Goal: Information Seeking & Learning: Learn about a topic

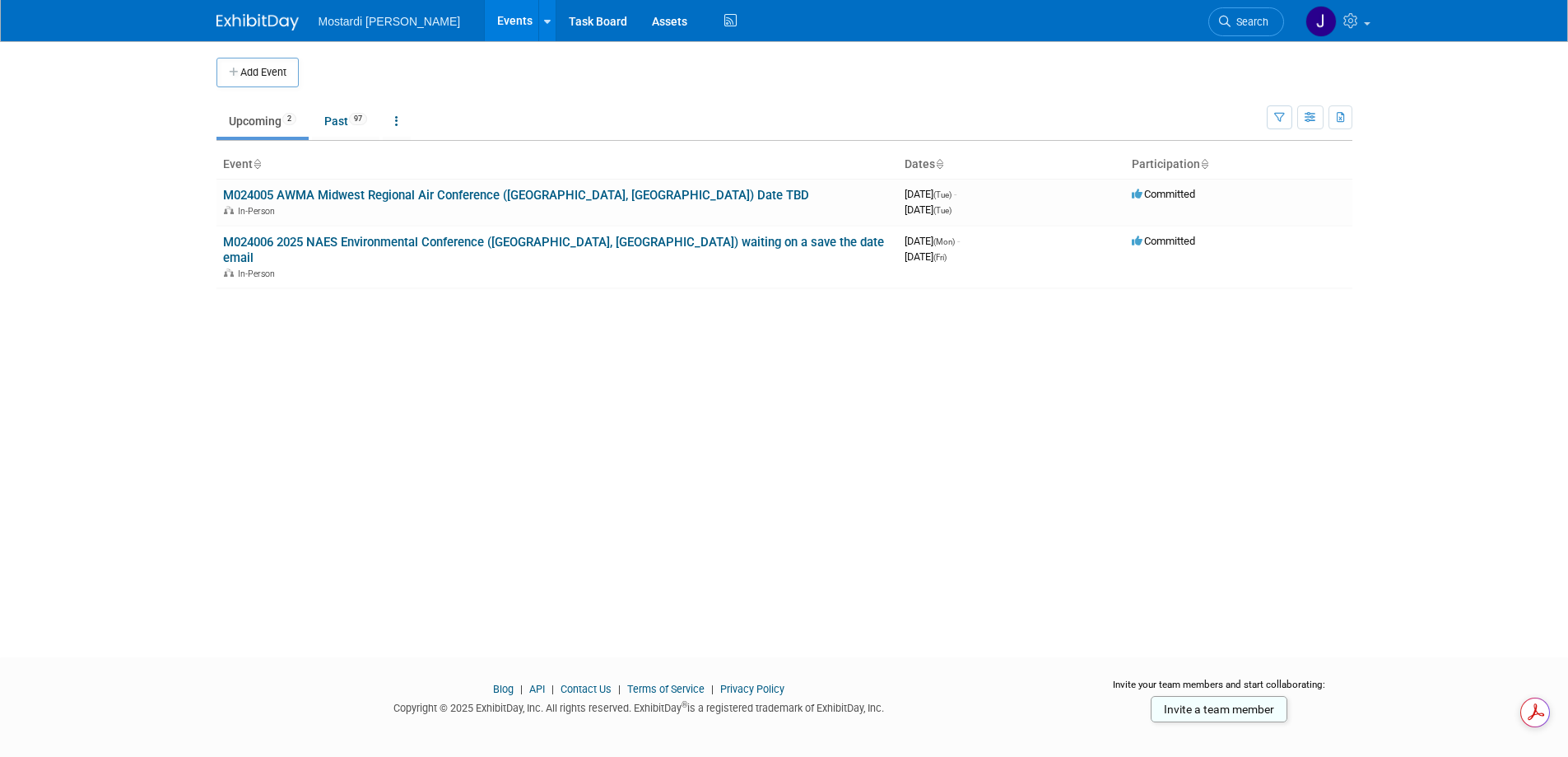
click at [1360, 70] on div "Add Event New Event Duplicate Event Warning There is another event in your work…" at bounding box center [784, 334] width 1160 height 587
click at [1336, 70] on td at bounding box center [1324, 73] width 55 height 30
click at [1056, 563] on div "Add Event New Event Duplicate Event Warning There is another event in your work…" at bounding box center [784, 334] width 1160 height 587
click at [1312, 24] on img at bounding box center [1322, 22] width 31 height 31
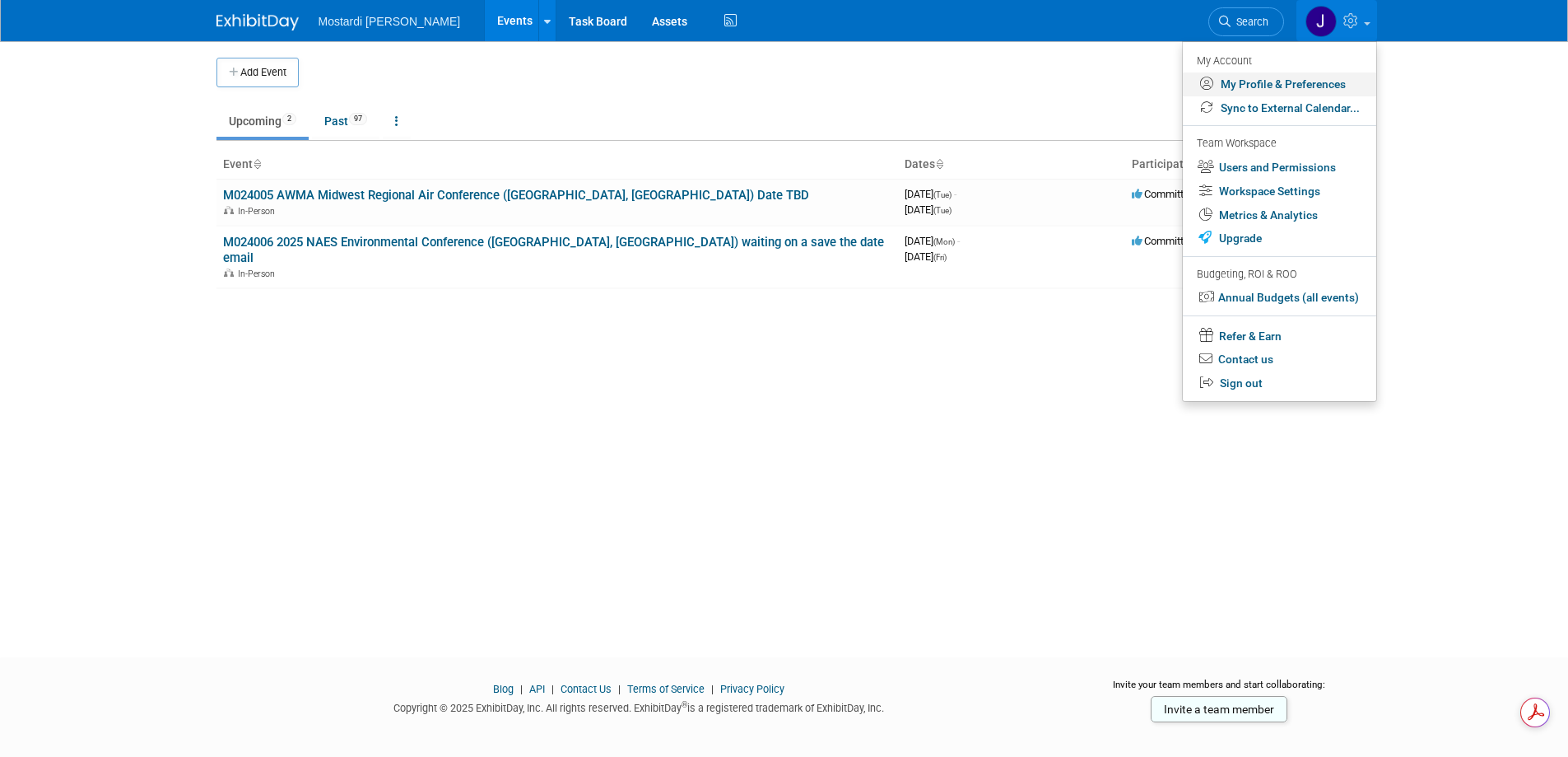
click at [1283, 85] on link "My Profile & Preferences" at bounding box center [1279, 84] width 194 height 24
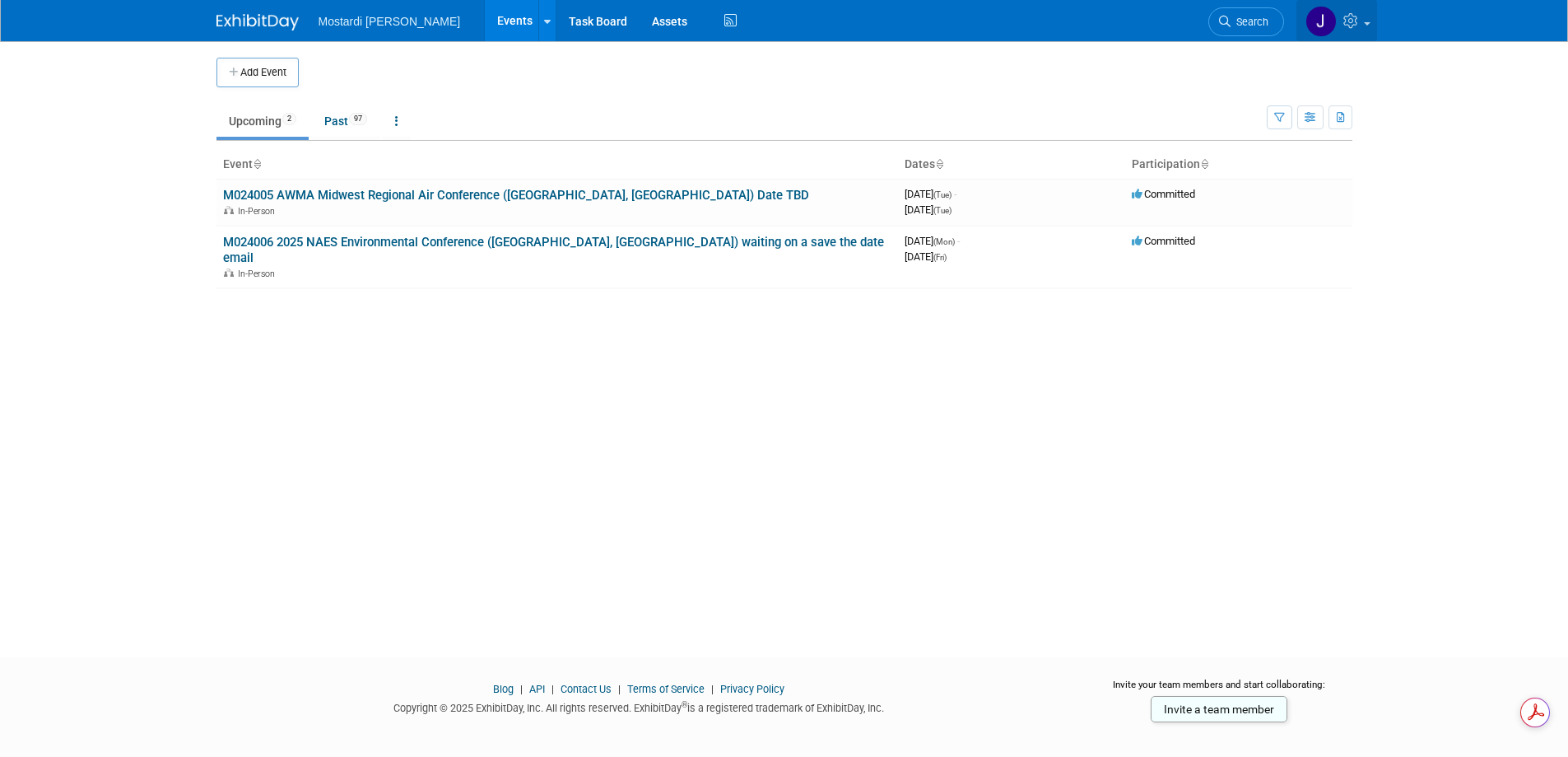
click at [1327, 24] on img at bounding box center [1322, 22] width 31 height 31
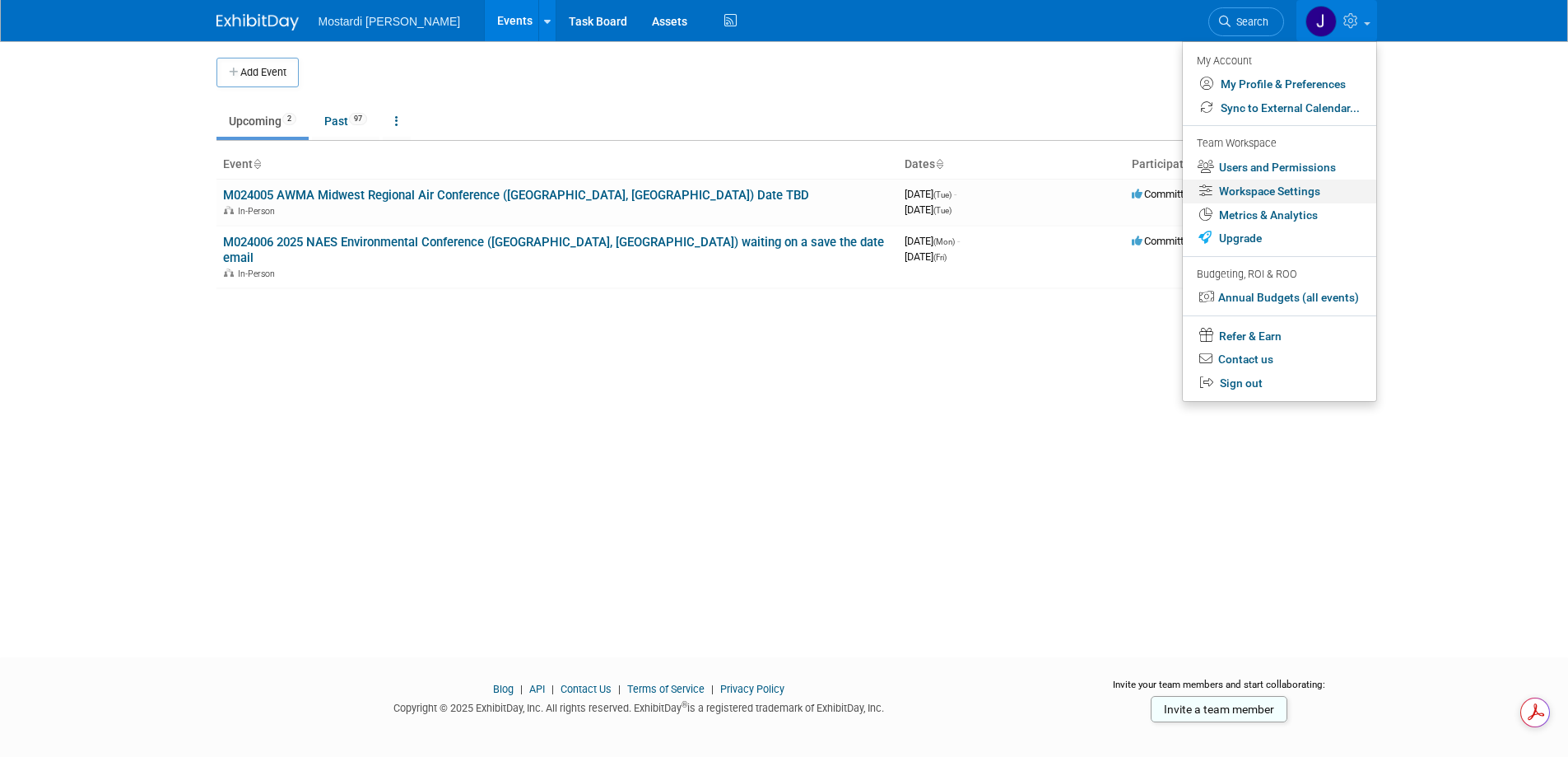
click at [1320, 197] on link "Workspace Settings" at bounding box center [1279, 191] width 194 height 24
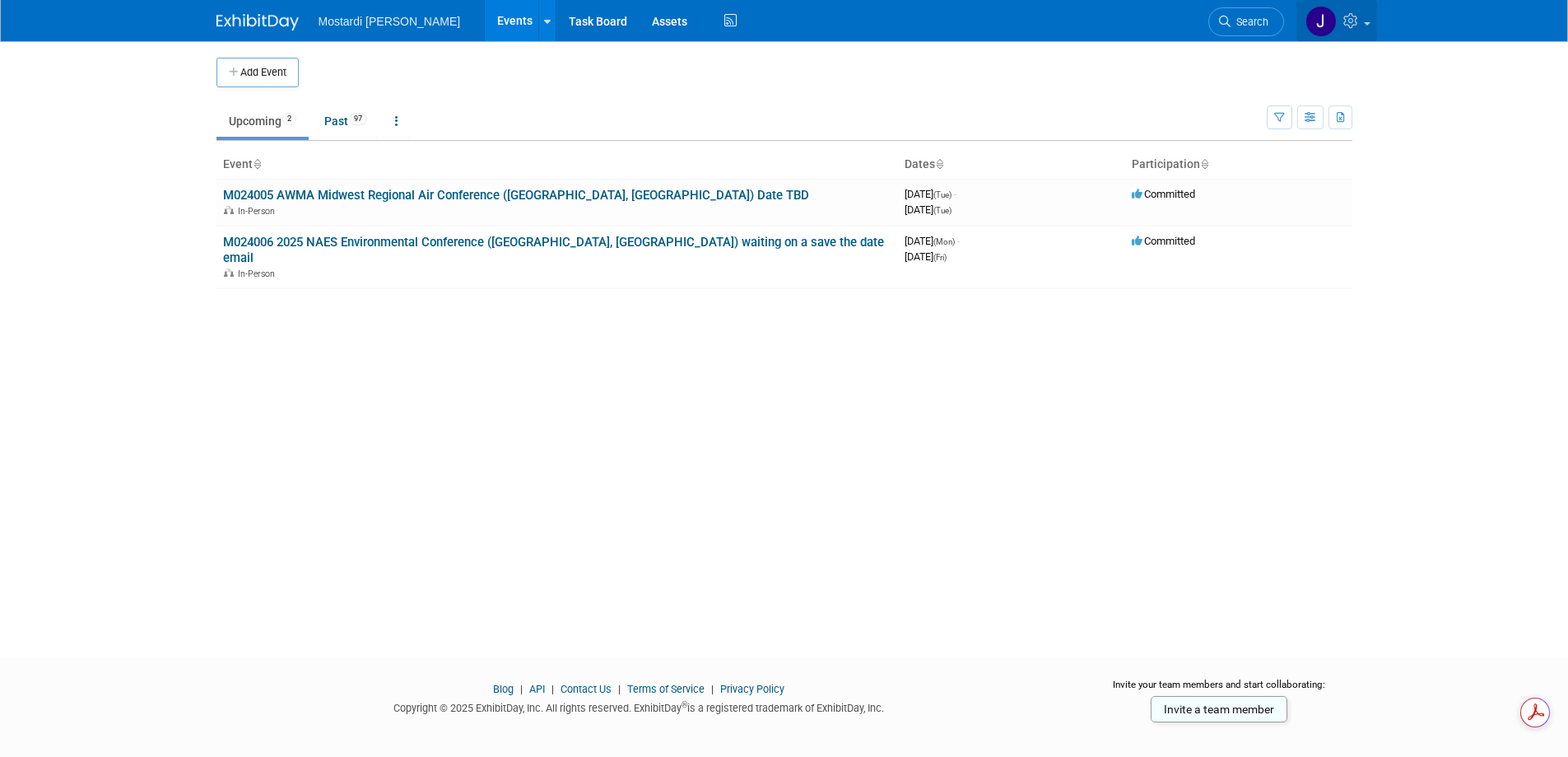
click at [1331, 11] on img at bounding box center [1322, 22] width 31 height 31
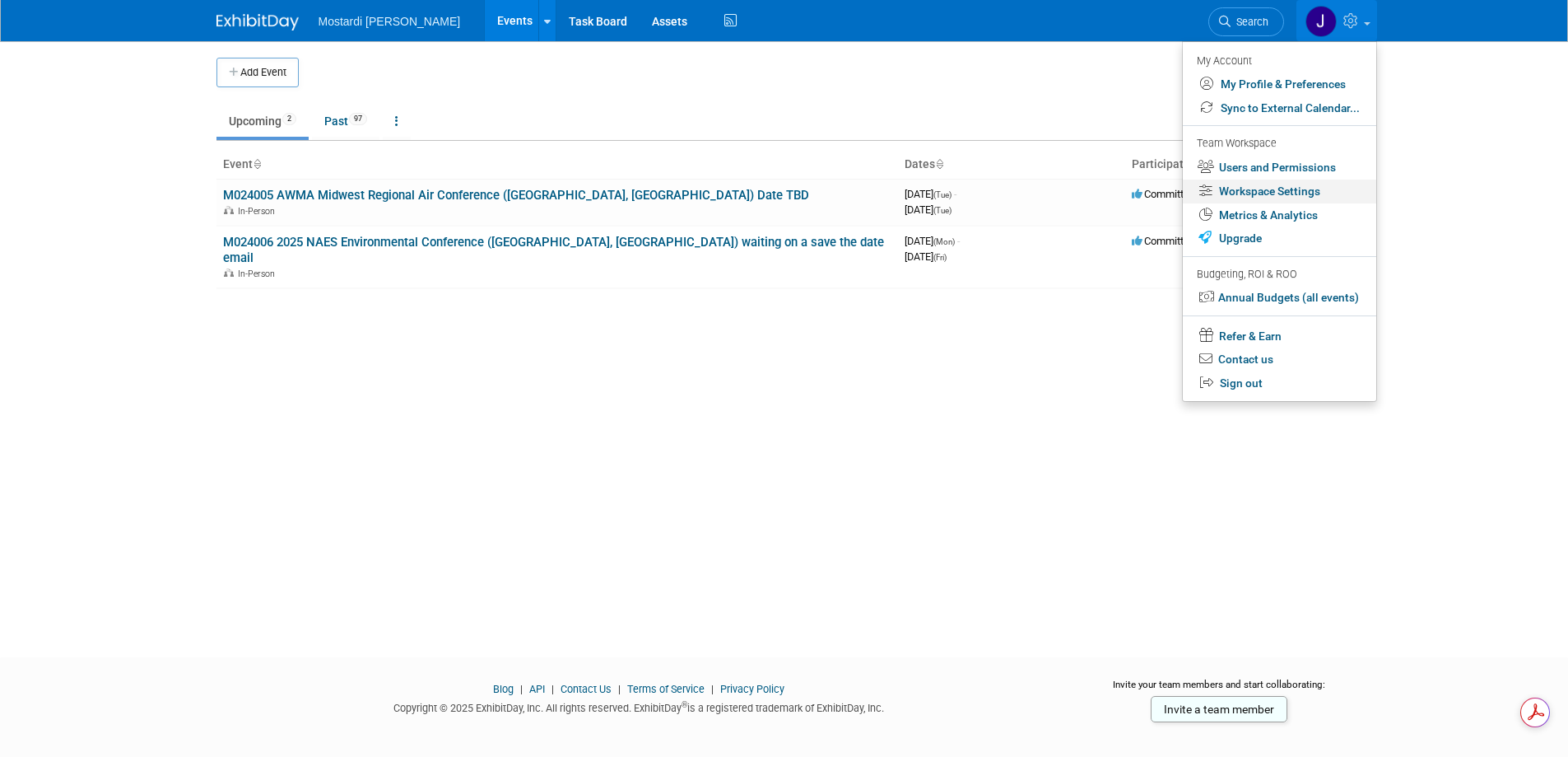
click at [1257, 190] on link "Workspace Settings" at bounding box center [1279, 191] width 194 height 24
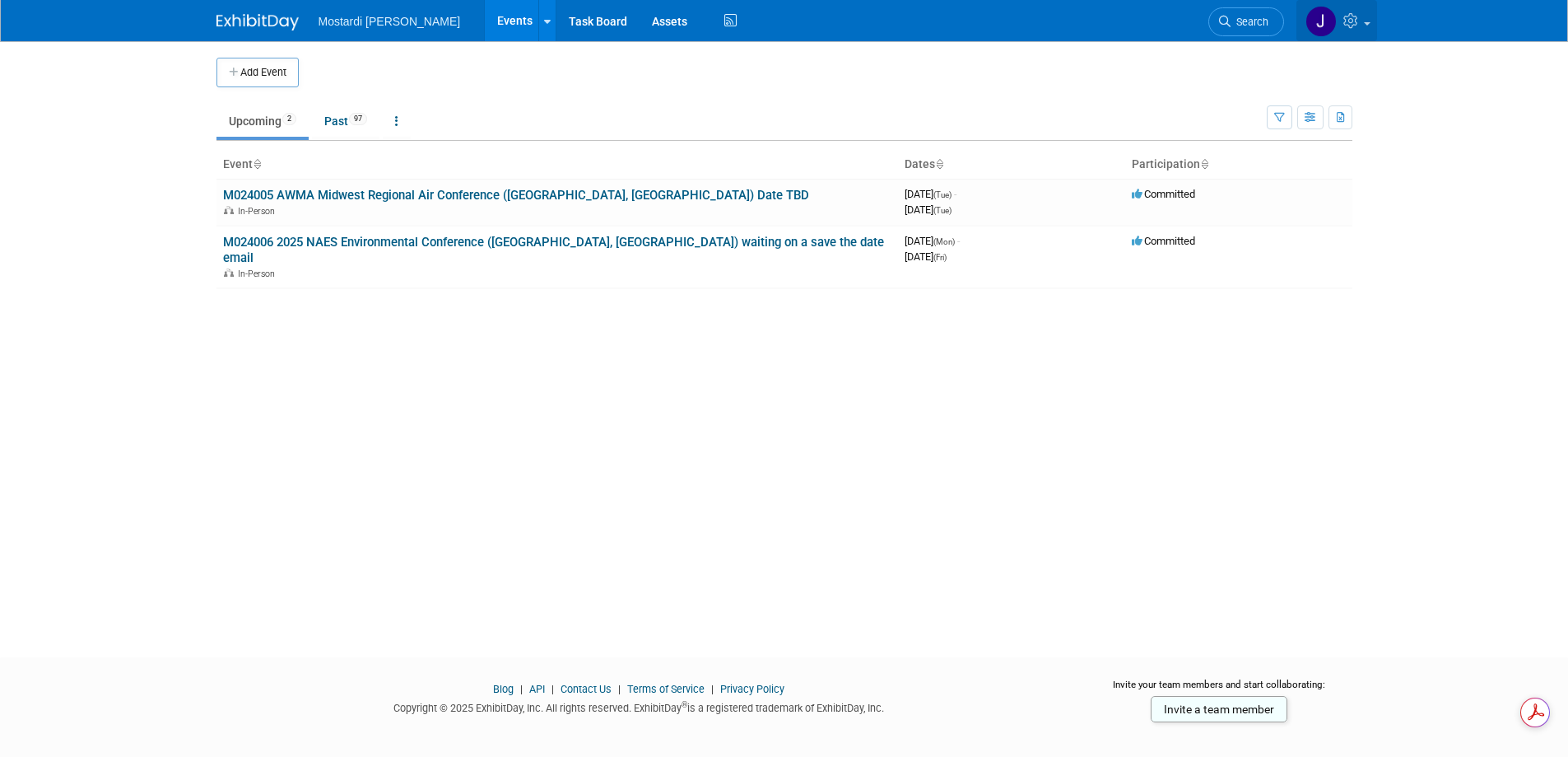
click at [1345, 25] on icon at bounding box center [1352, 21] width 19 height 15
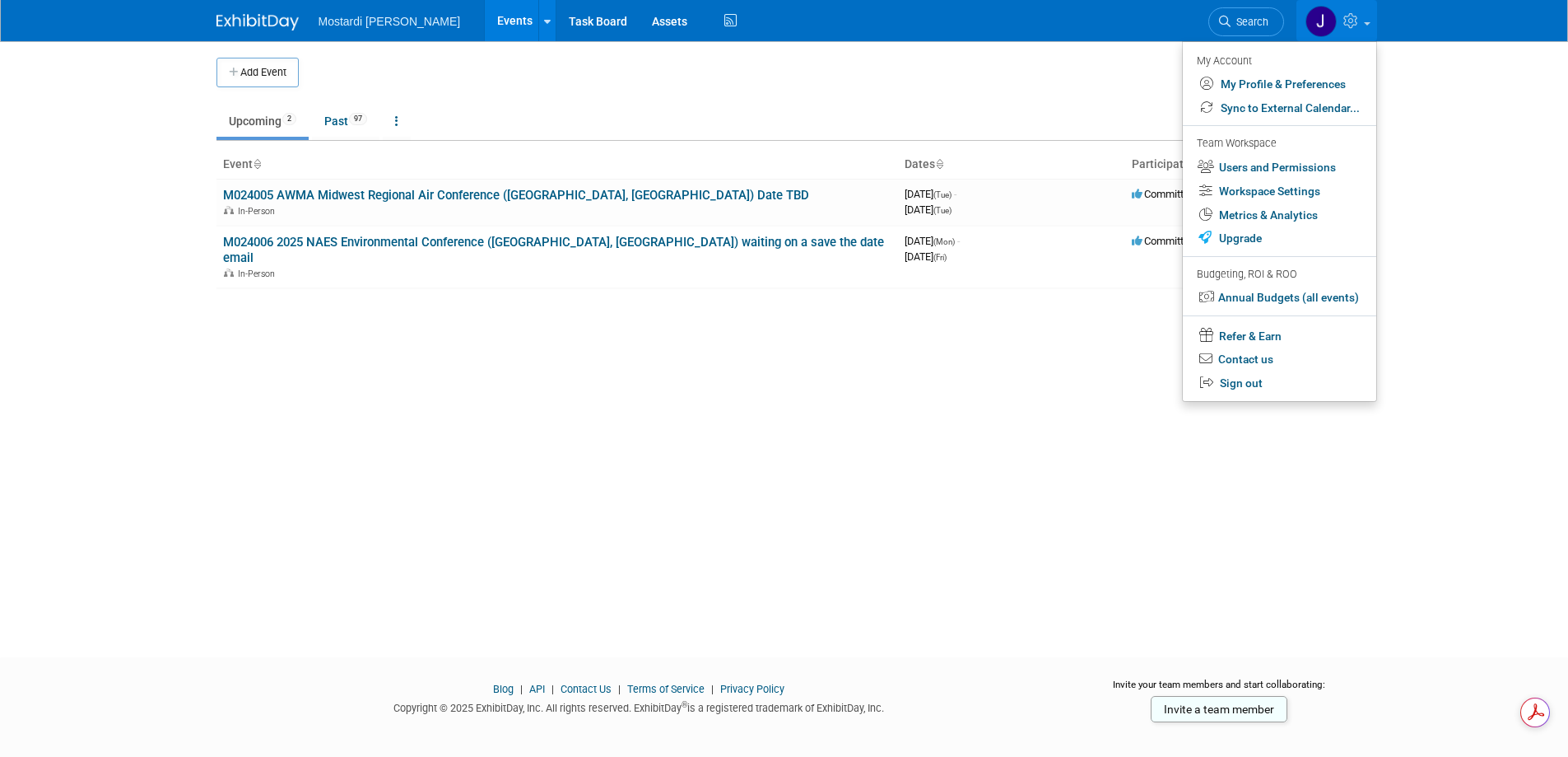
click at [557, 376] on div "Add Event New Event Duplicate Event Warning There is another event in your work…" at bounding box center [784, 334] width 1160 height 587
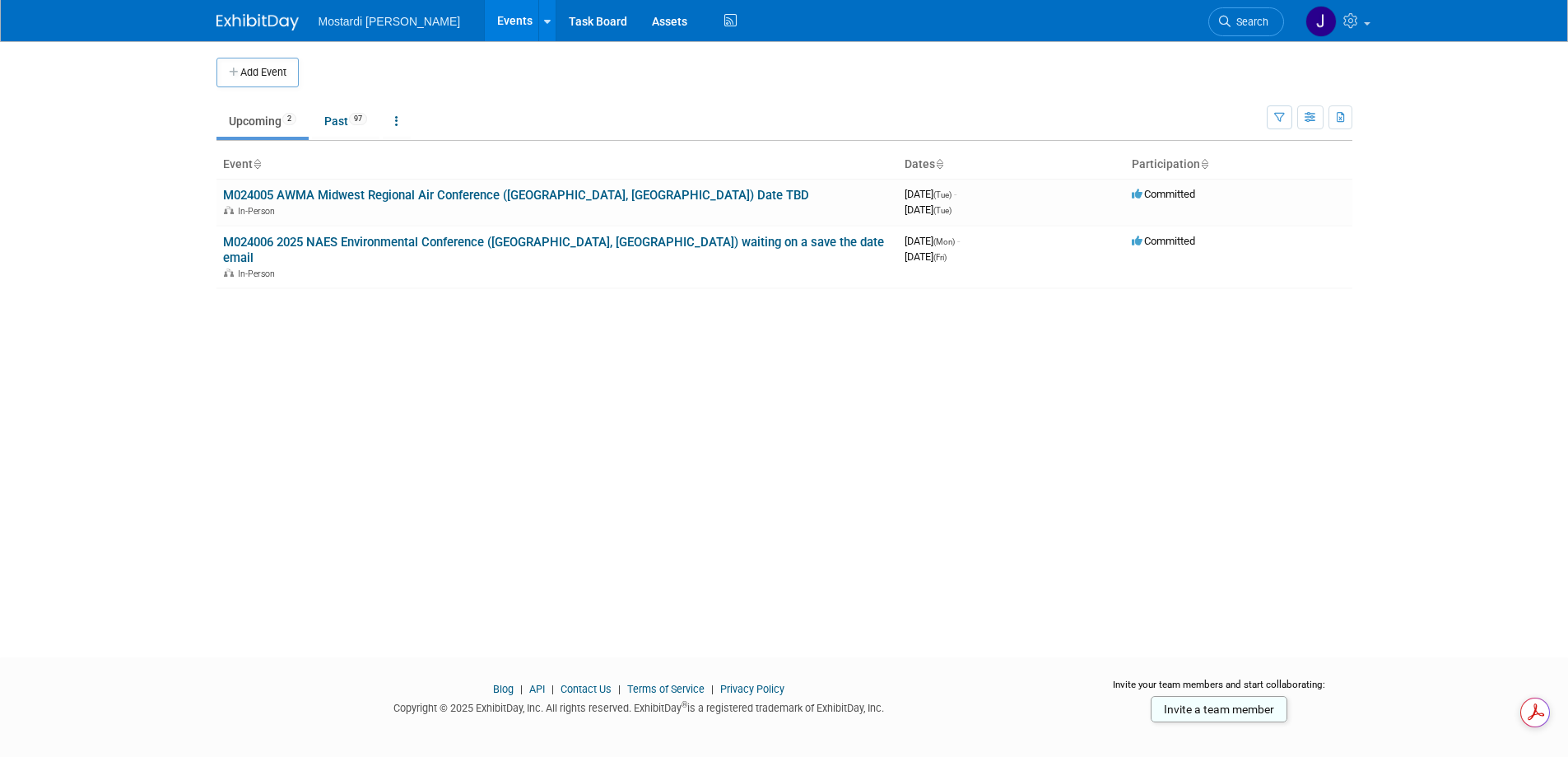
click at [485, 29] on link "Events" at bounding box center [514, 21] width 60 height 41
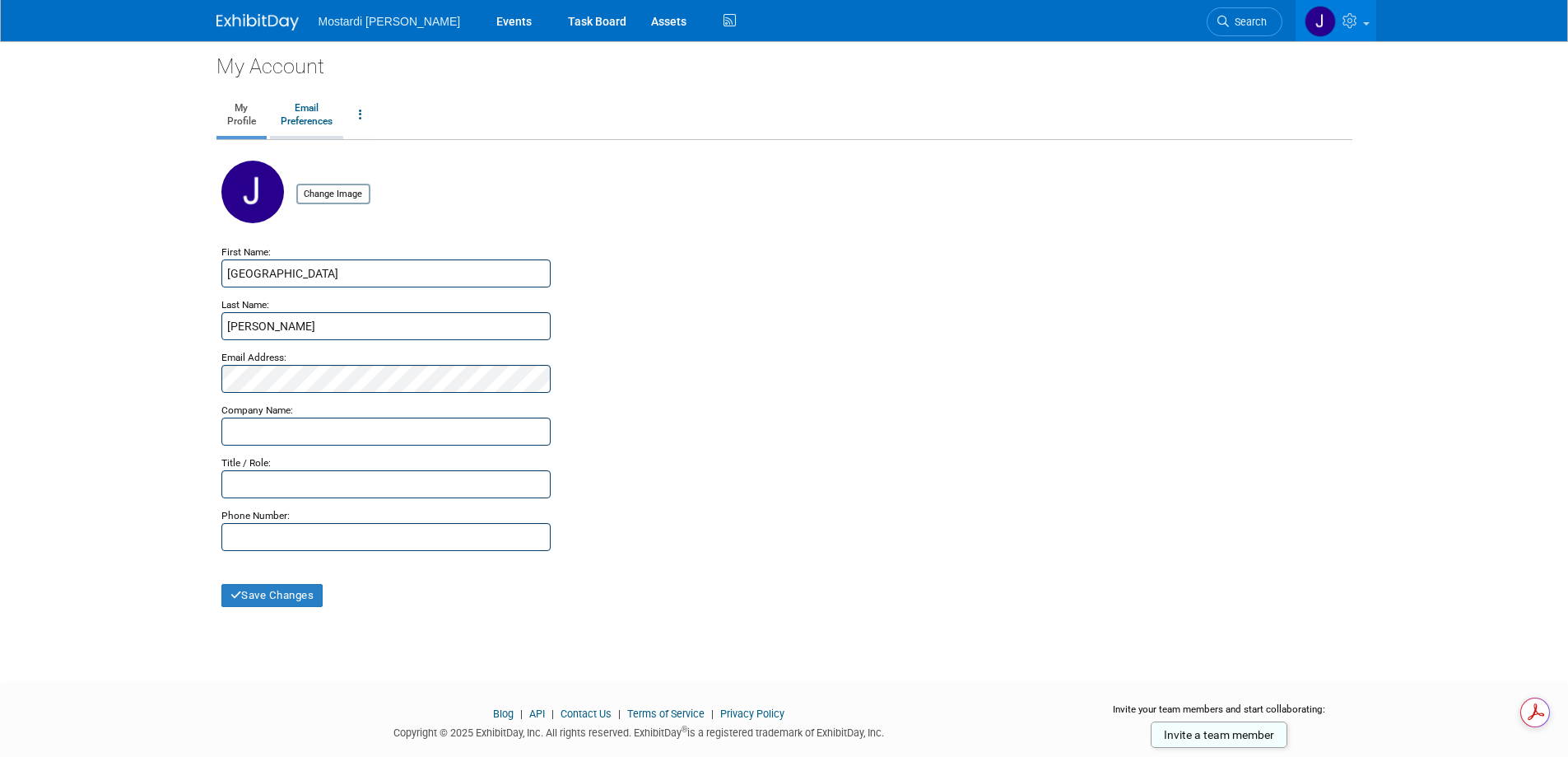
click at [316, 121] on link "Email Preferences" at bounding box center [306, 115] width 74 height 41
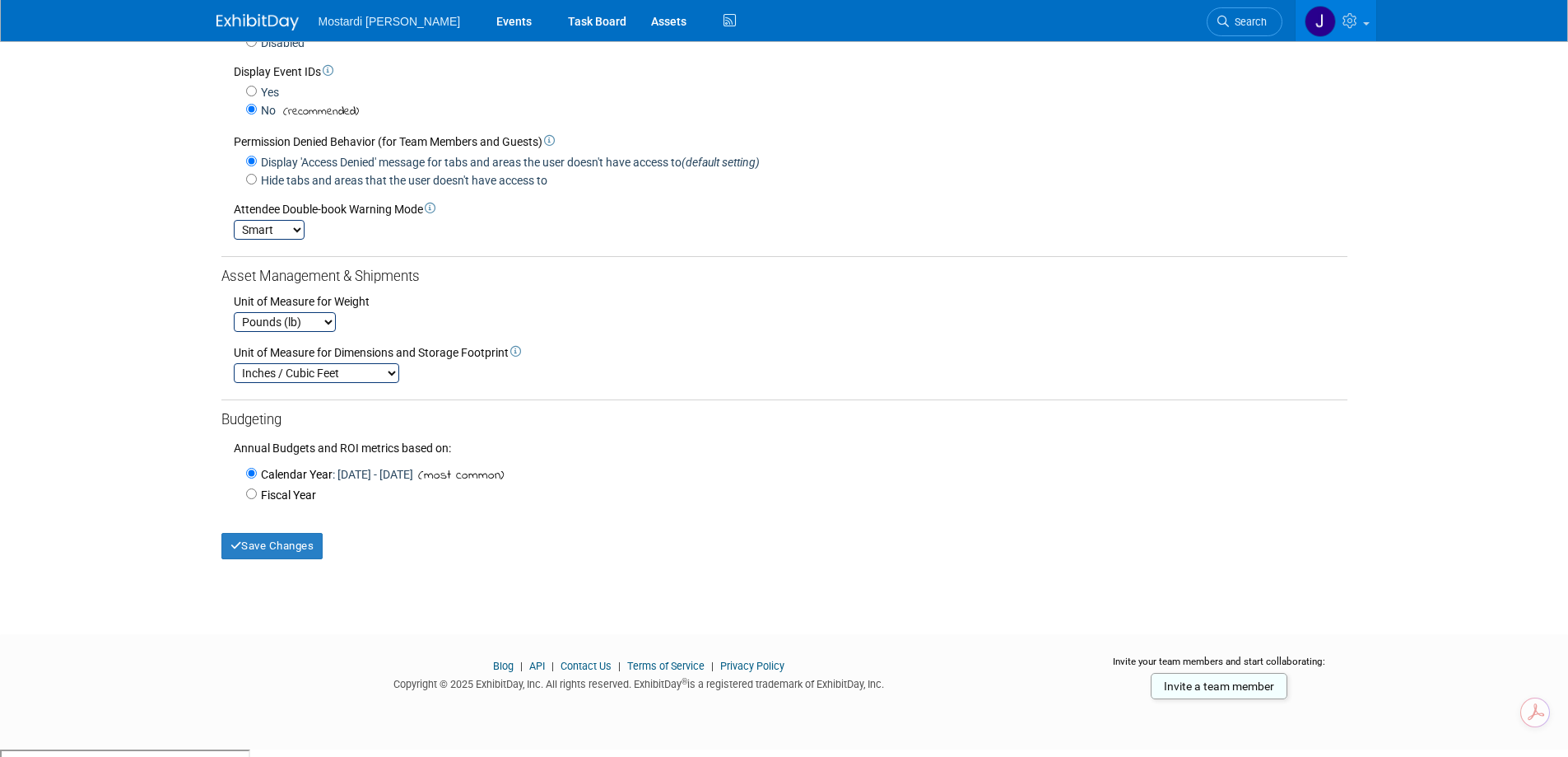
scroll to position [396, 0]
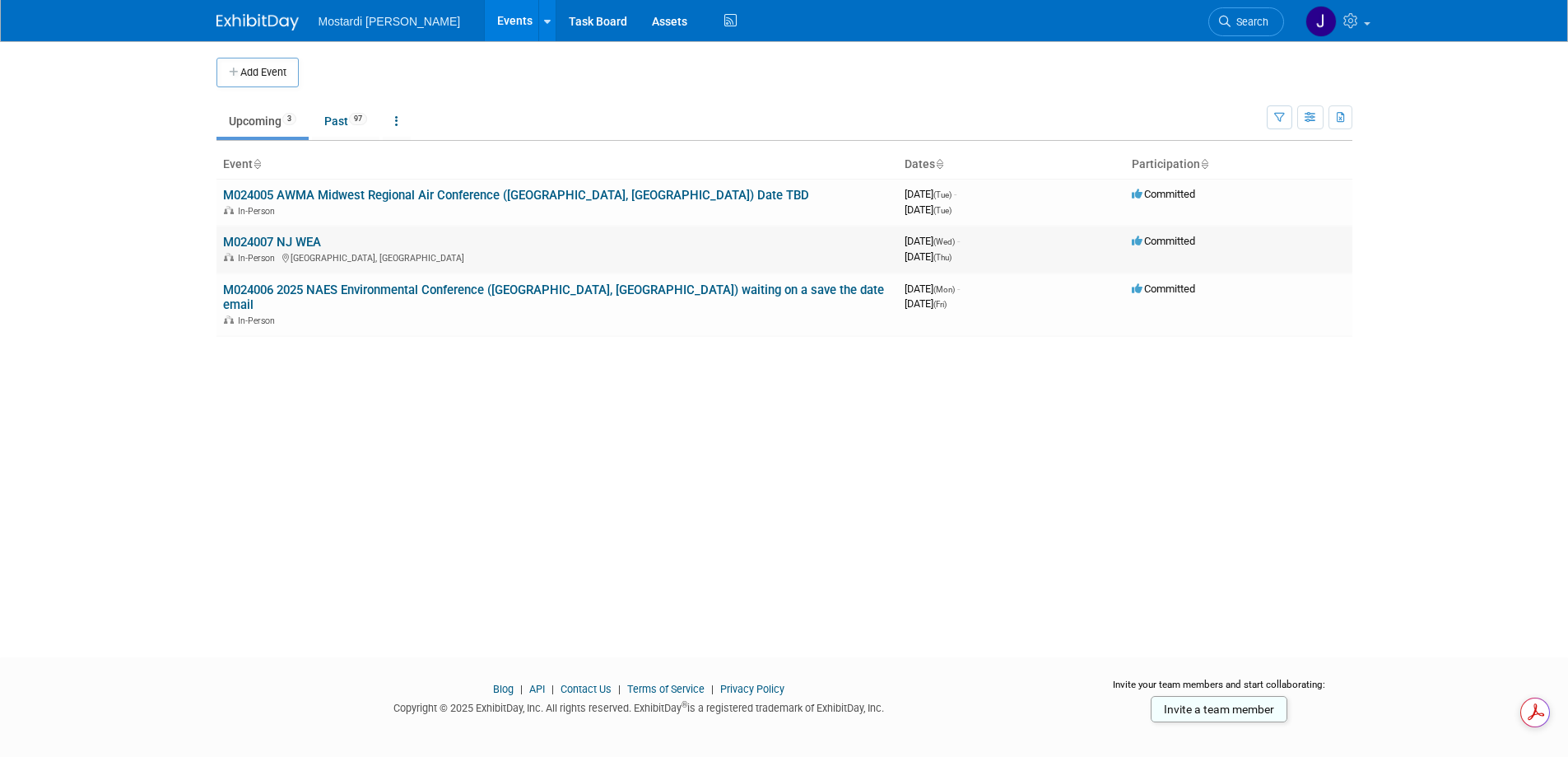
click at [296, 253] on div "In-Person [GEOGRAPHIC_DATA], [GEOGRAPHIC_DATA]" at bounding box center [557, 257] width 668 height 13
click at [300, 247] on link "M024007 NJ WEA" at bounding box center [272, 242] width 98 height 15
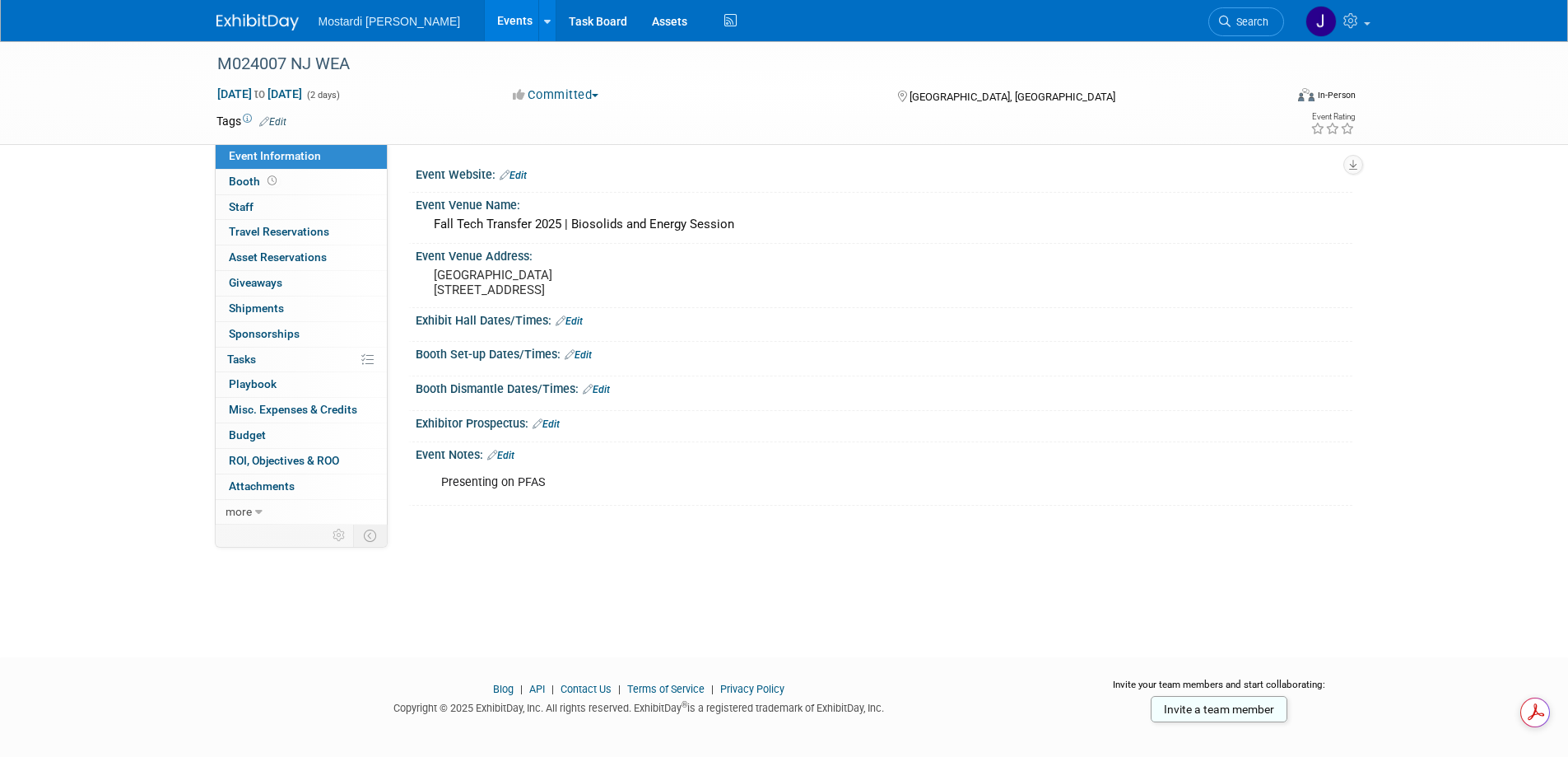
click at [414, 122] on td at bounding box center [724, 121] width 876 height 17
click at [351, 113] on td at bounding box center [724, 121] width 876 height 17
click at [1202, 573] on div "M024007 NJ WEA [DATE] to [DATE] (2 days) [DATE] to [DATE] Committed Committed C…" at bounding box center [784, 334] width 1568 height 587
